Goal: Transaction & Acquisition: Register for event/course

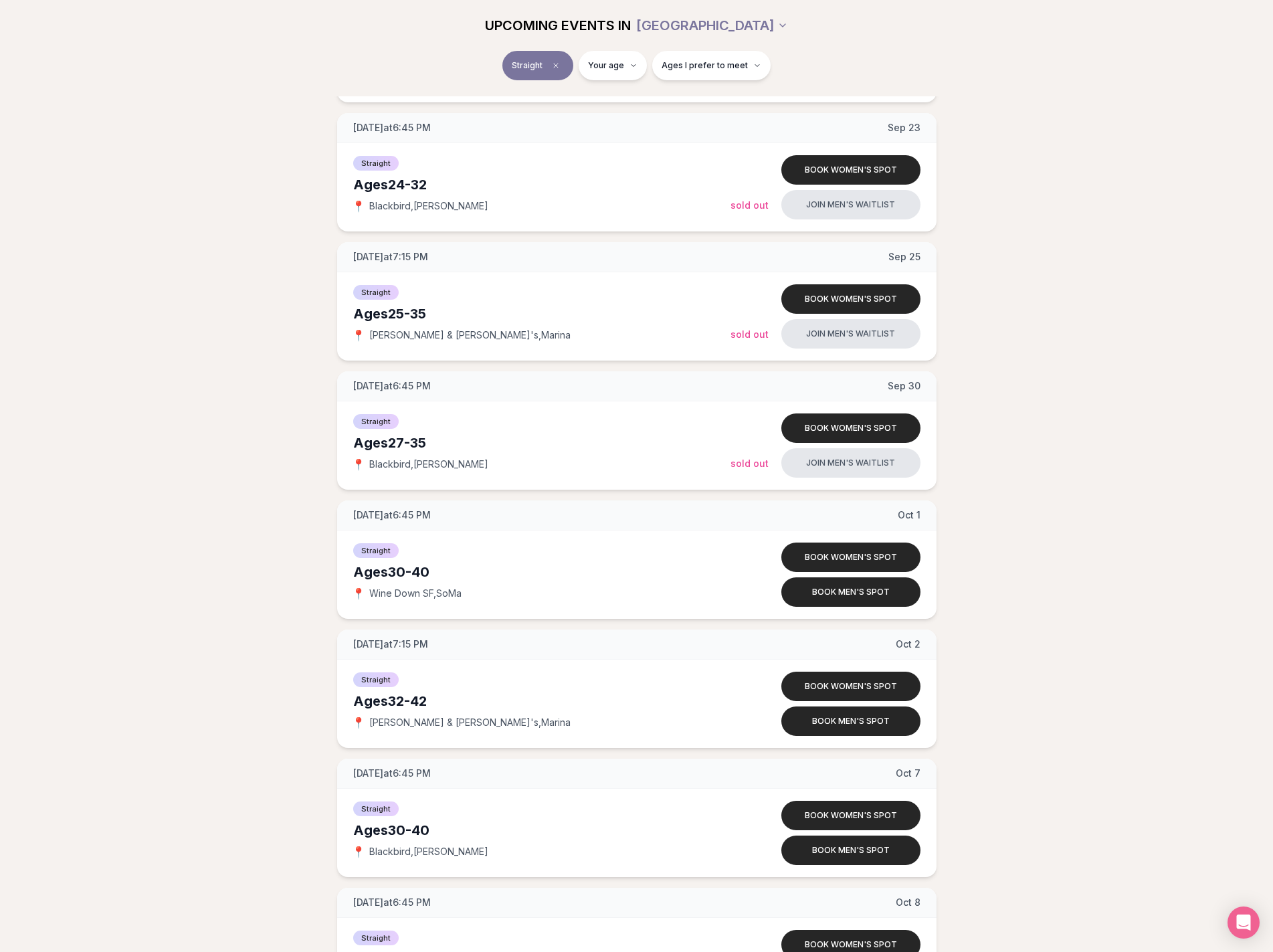
click at [1076, 317] on div "[DATE] at 7:15 PM [DATE] Ages [DEMOGRAPHIC_DATA] Straight 📍 [PERSON_NAME] & [PE…" at bounding box center [637, 624] width 1230 height 2830
click at [1079, 318] on div "[DATE] at 7:15 PM [DATE] Ages [DEMOGRAPHIC_DATA] Straight 📍 [PERSON_NAME] & [PE…" at bounding box center [637, 624] width 1230 height 2830
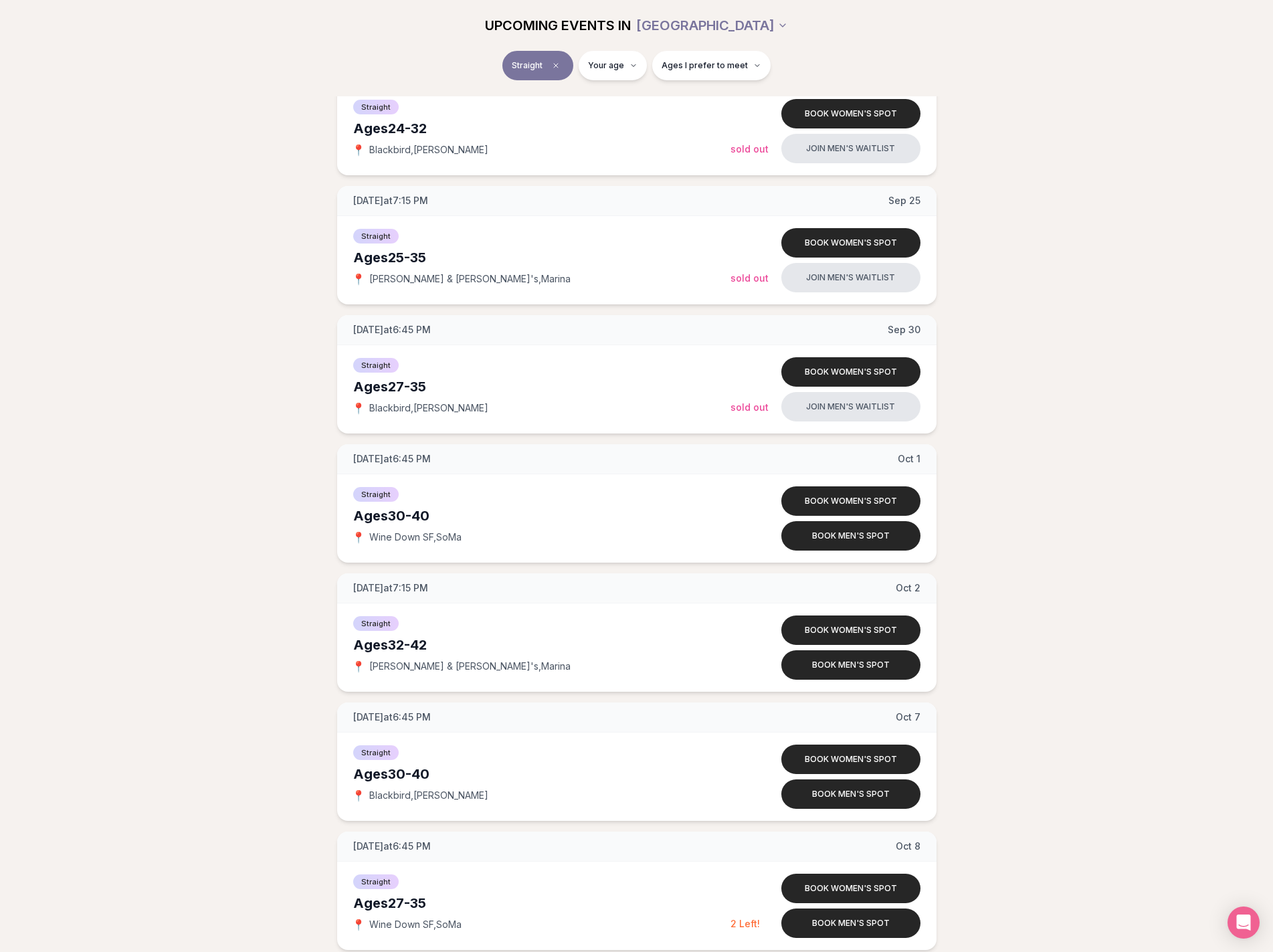
scroll to position [1204, 0]
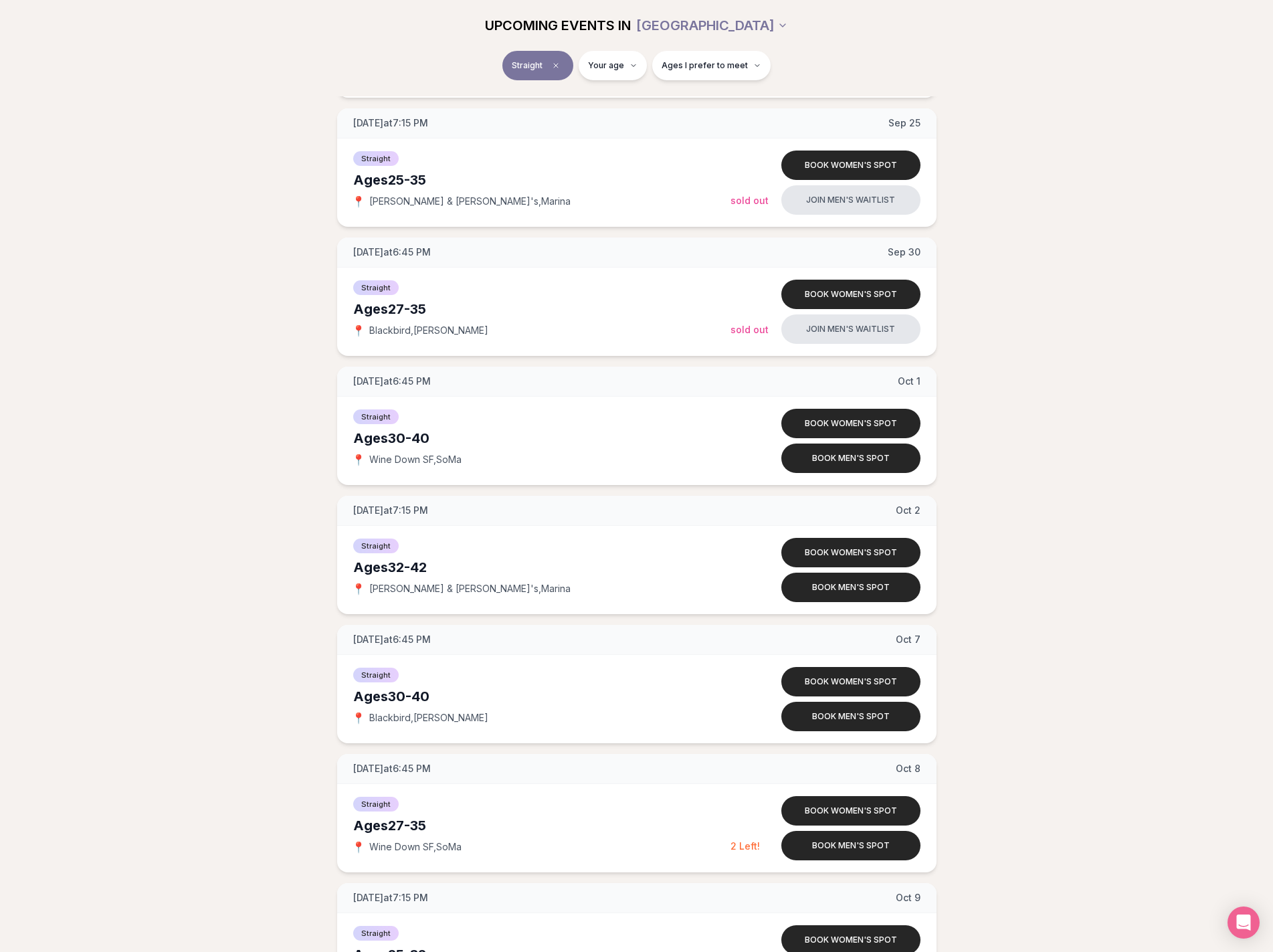
click at [1088, 307] on div "[DATE] at 7:15 PM [DATE] Ages [DEMOGRAPHIC_DATA] Straight 📍 [PERSON_NAME] & [PE…" at bounding box center [637, 491] width 1230 height 2830
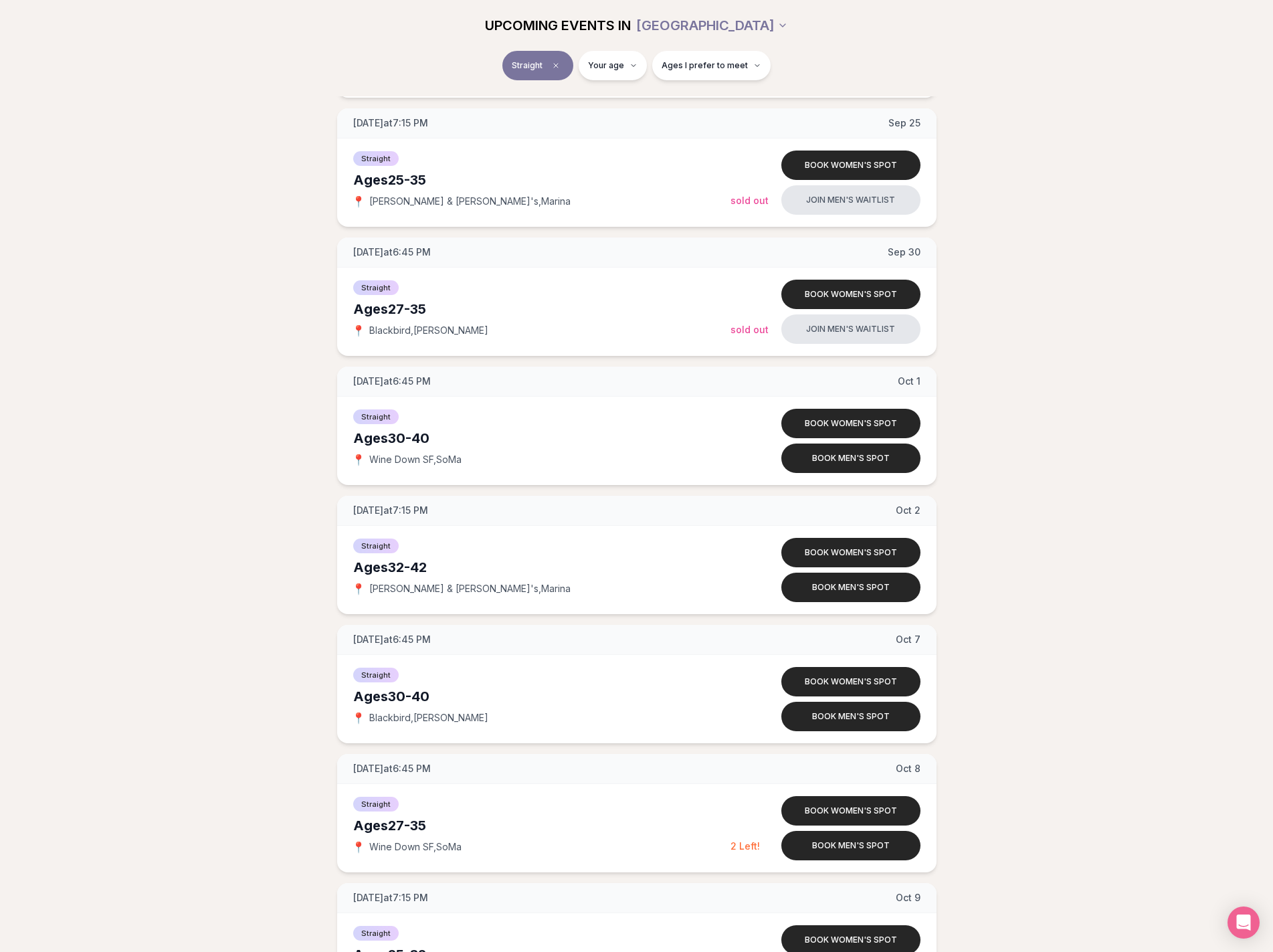
click at [1088, 307] on div "[DATE] at 7:15 PM [DATE] Ages [DEMOGRAPHIC_DATA] Straight 📍 [PERSON_NAME] & [PE…" at bounding box center [637, 491] width 1230 height 2830
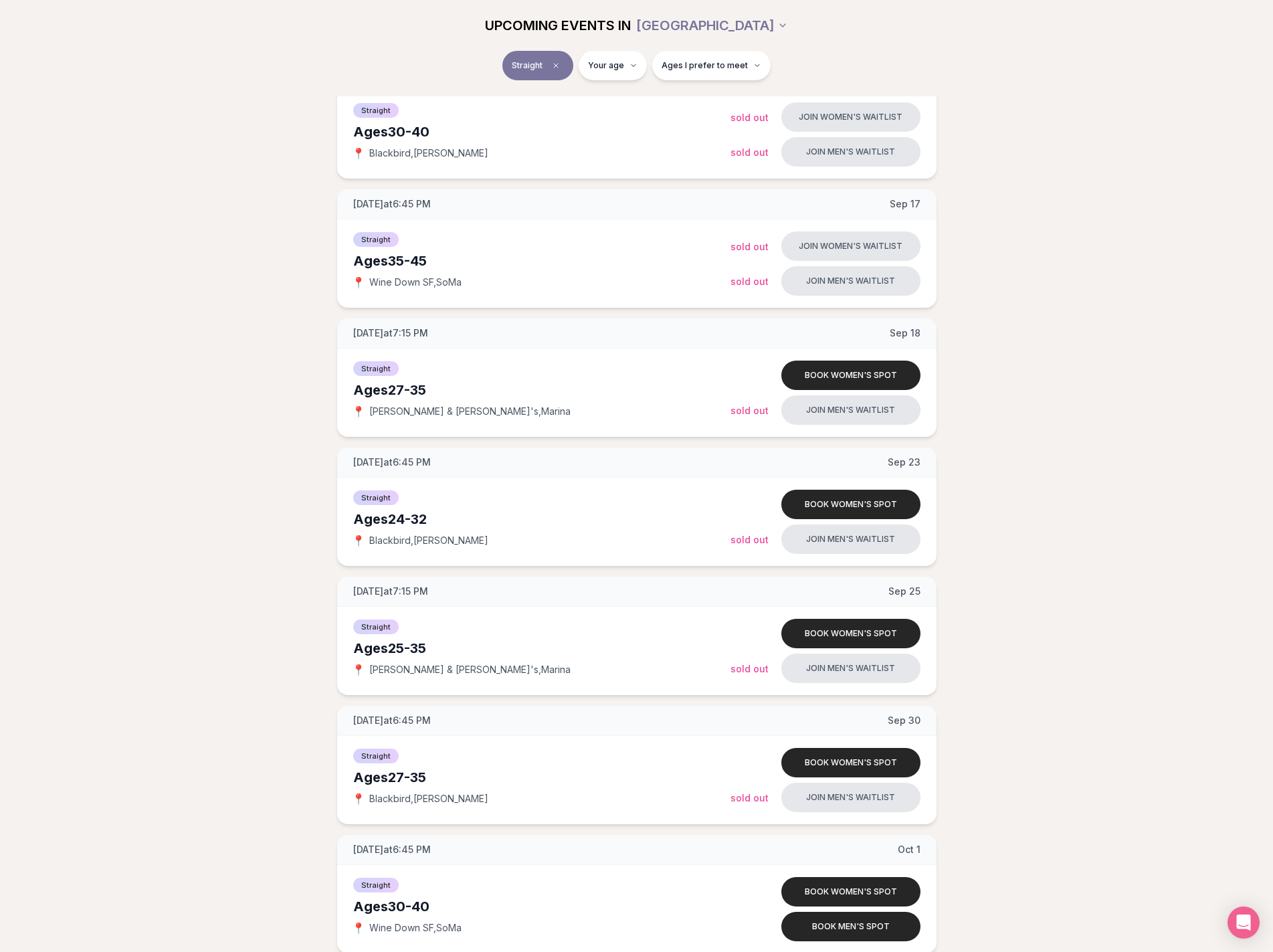
scroll to position [1071, 0]
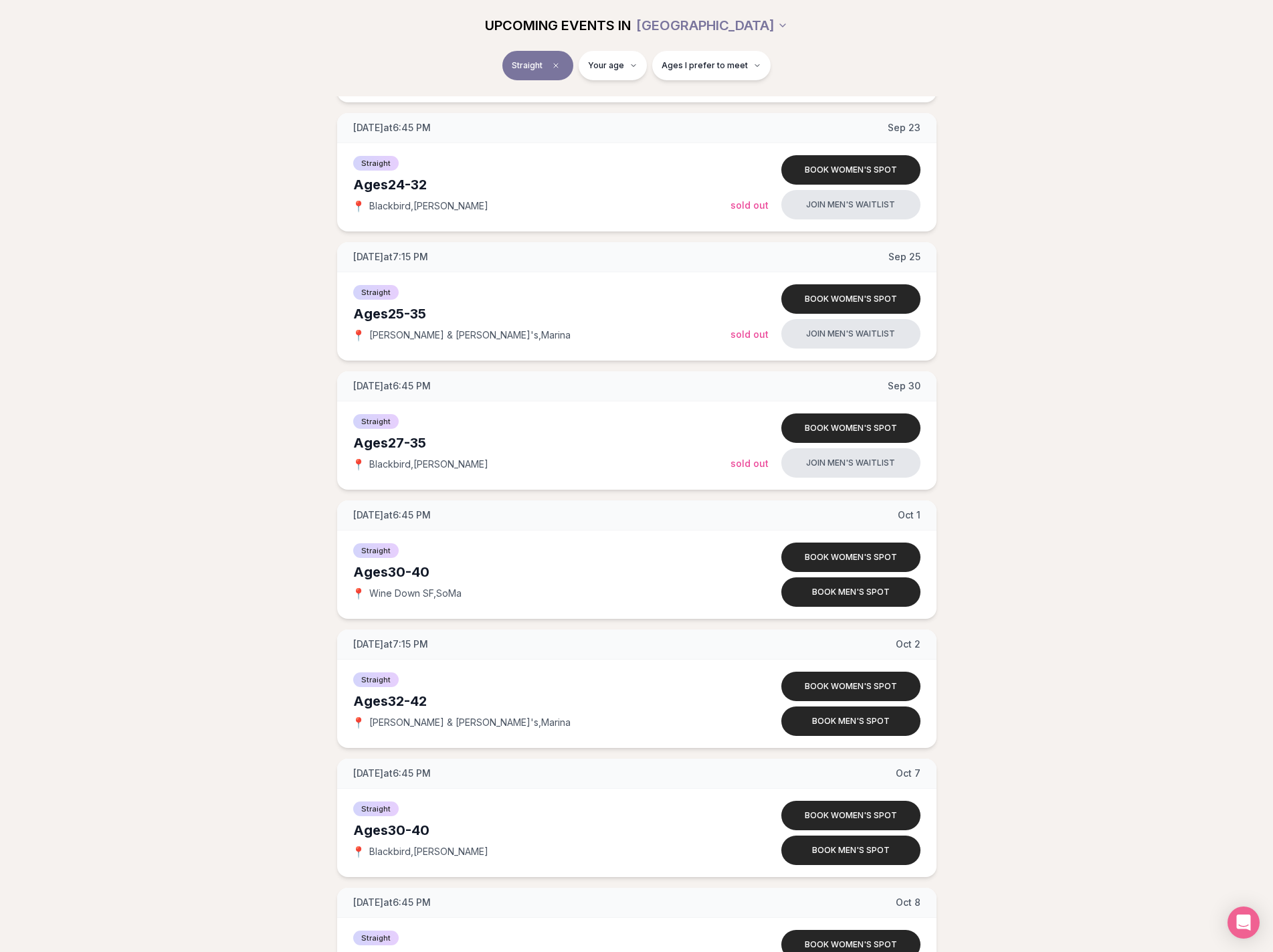
click at [123, 317] on div "[DATE] at 7:15 PM [DATE] Ages [DEMOGRAPHIC_DATA] Straight 📍 [PERSON_NAME] & [PE…" at bounding box center [637, 624] width 1230 height 2830
click at [134, 306] on div "[DATE] at 7:15 PM [DATE] Ages [DEMOGRAPHIC_DATA] Straight 📍 [PERSON_NAME] & [PE…" at bounding box center [637, 624] width 1230 height 2830
